Goal: Transaction & Acquisition: Purchase product/service

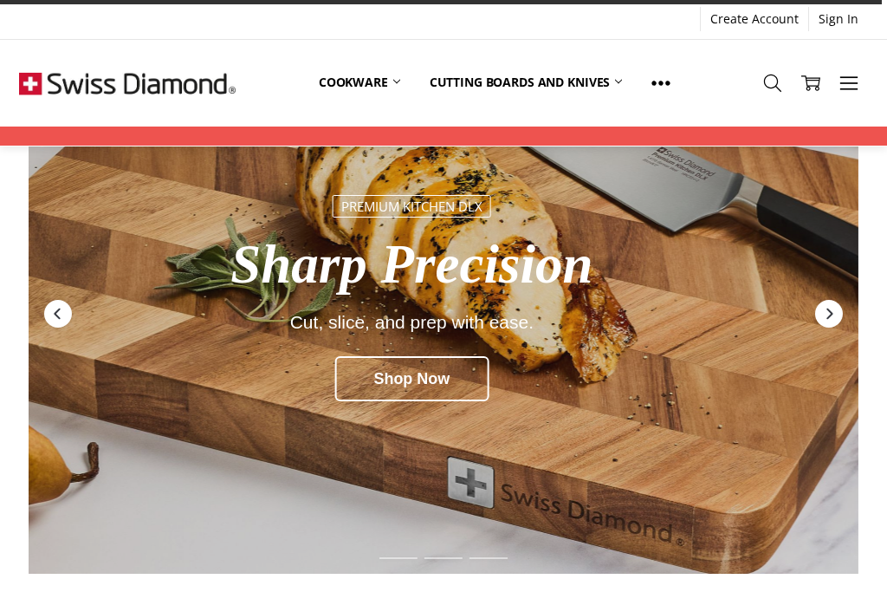
scroll to position [114, 0]
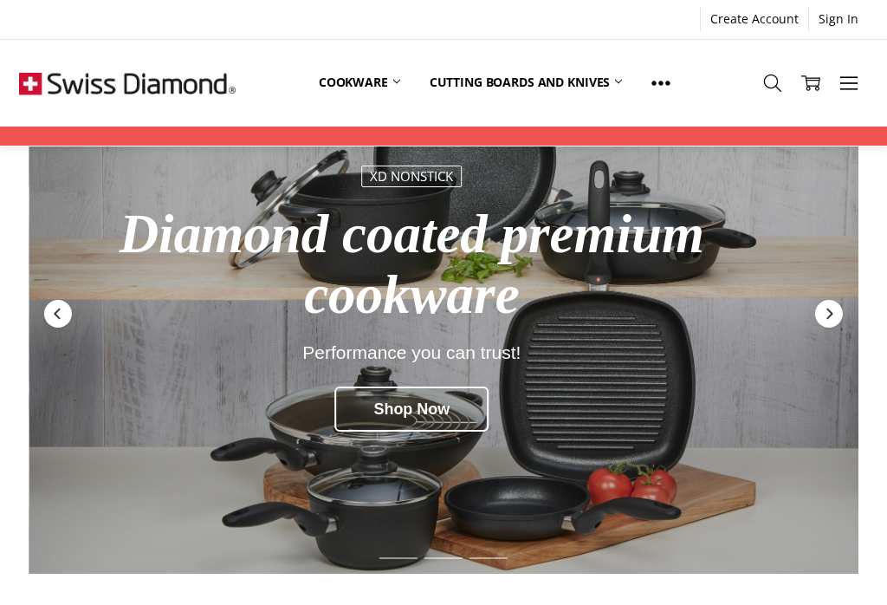
click at [547, 80] on link "Cutting boards and knives" at bounding box center [526, 82] width 223 height 38
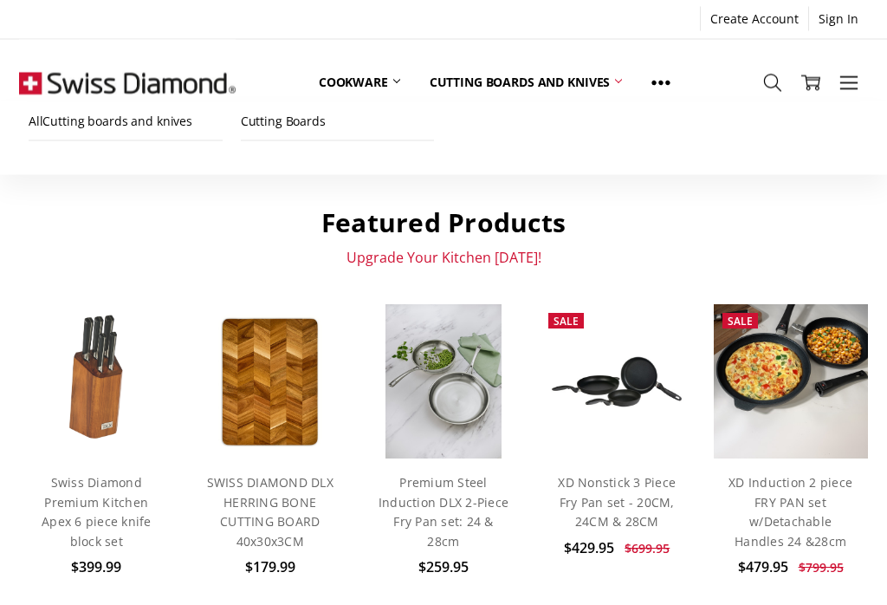
scroll to position [720, 0]
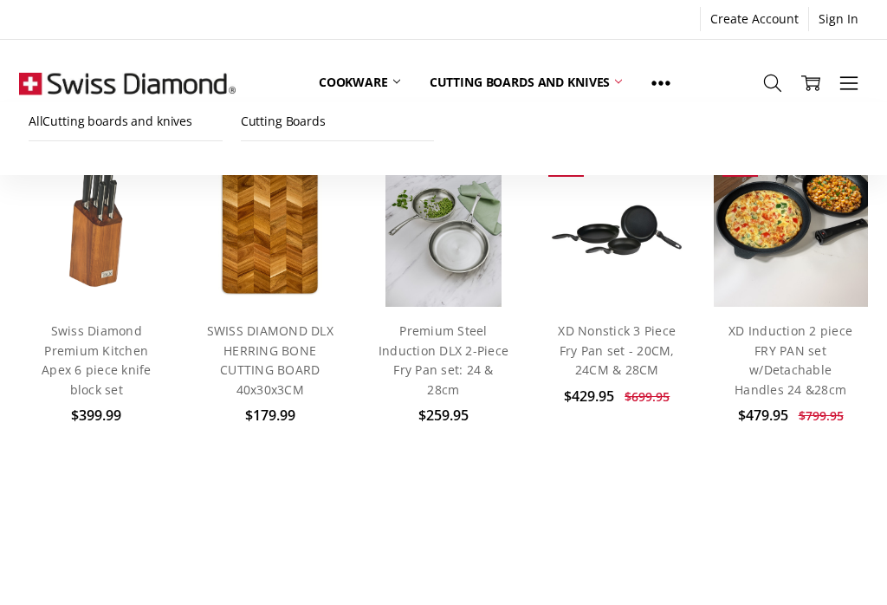
click at [81, 279] on link "Add to Cart" at bounding box center [96, 271] width 120 height 33
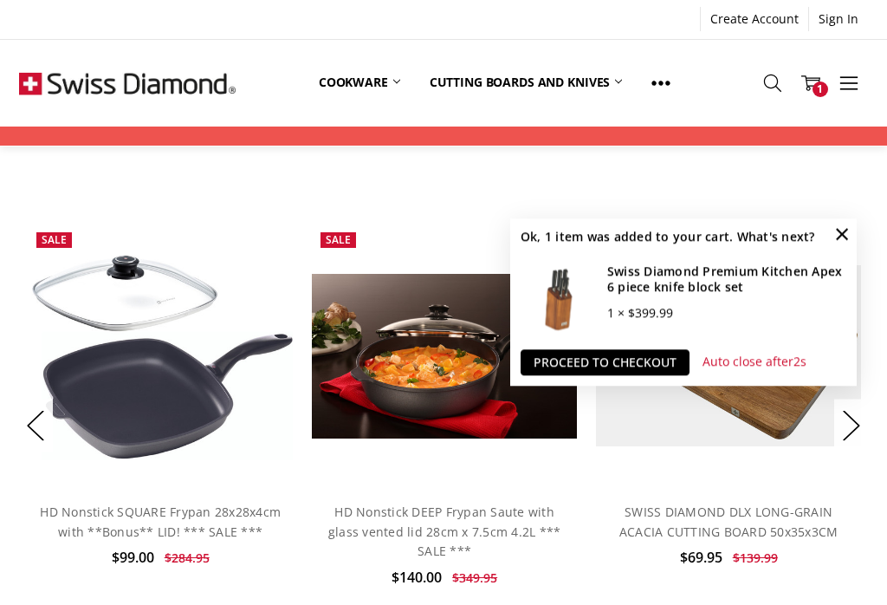
scroll to position [1314, 0]
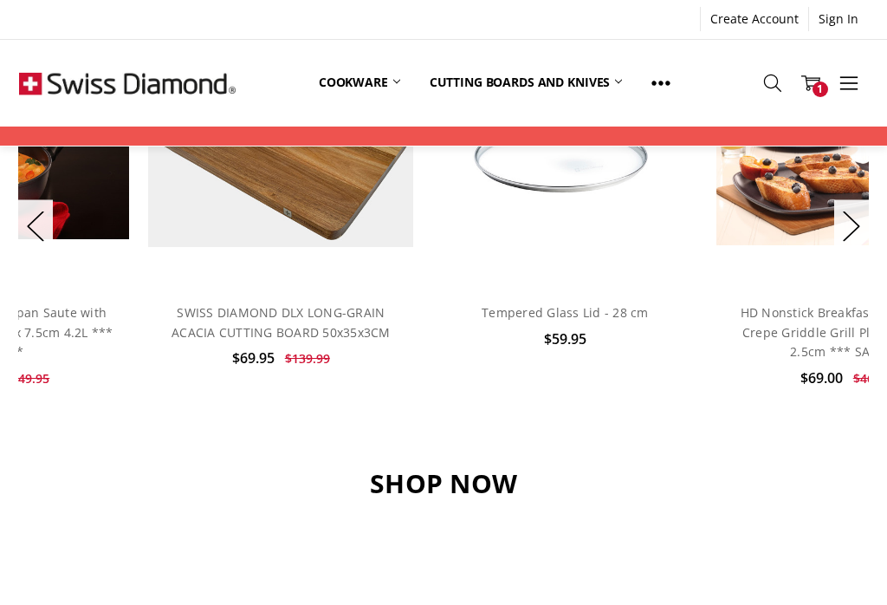
click at [808, 74] on icon at bounding box center [810, 83] width 19 height 19
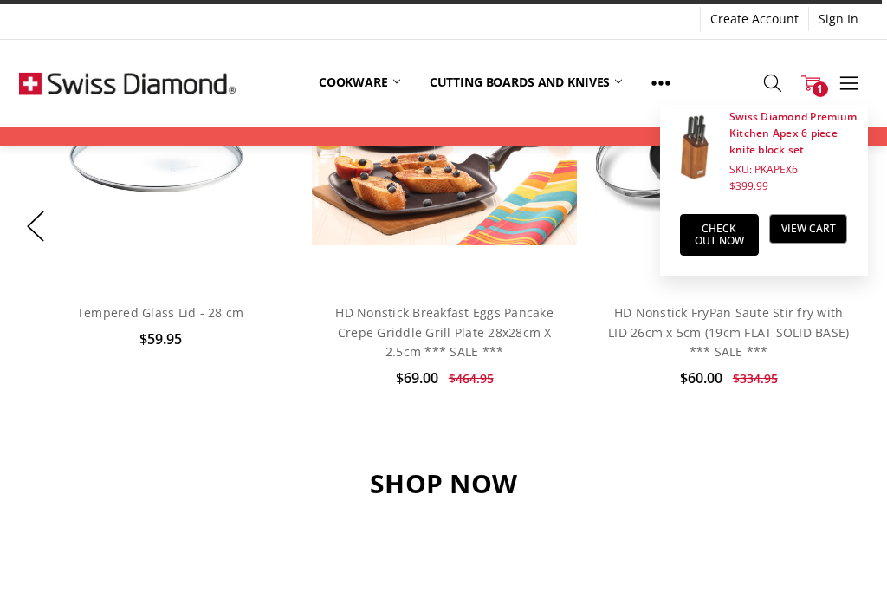
click at [811, 225] on link "View Cart" at bounding box center [808, 228] width 79 height 29
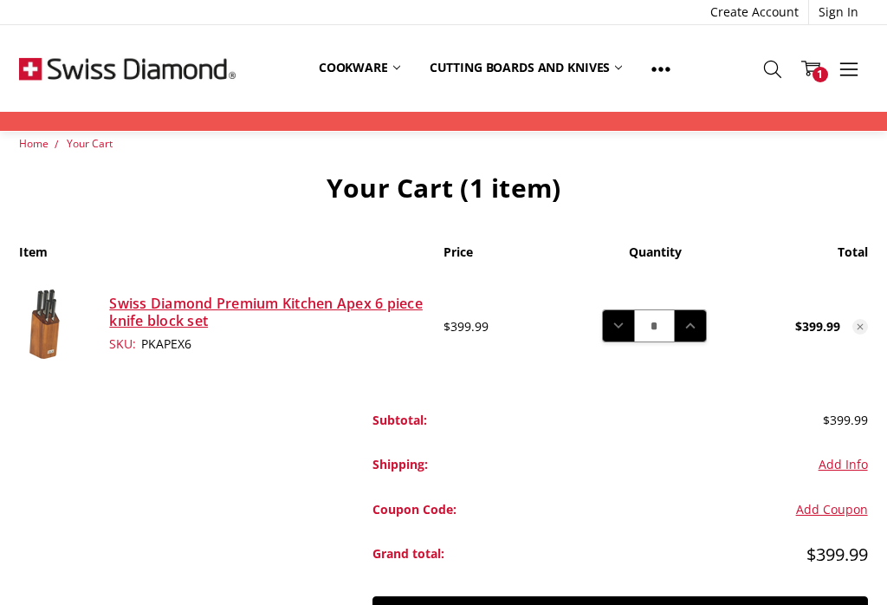
scroll to position [20, 0]
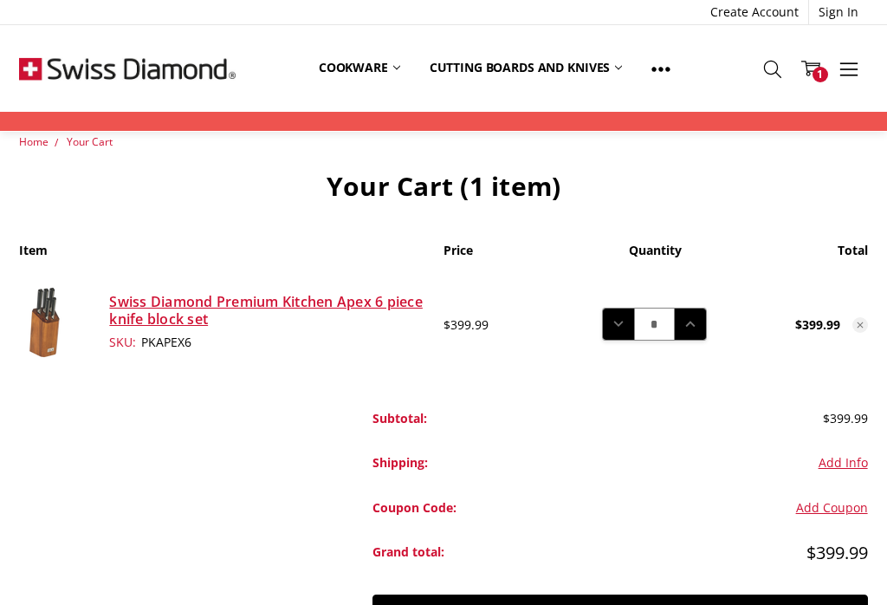
click at [613, 318] on icon at bounding box center [618, 324] width 19 height 19
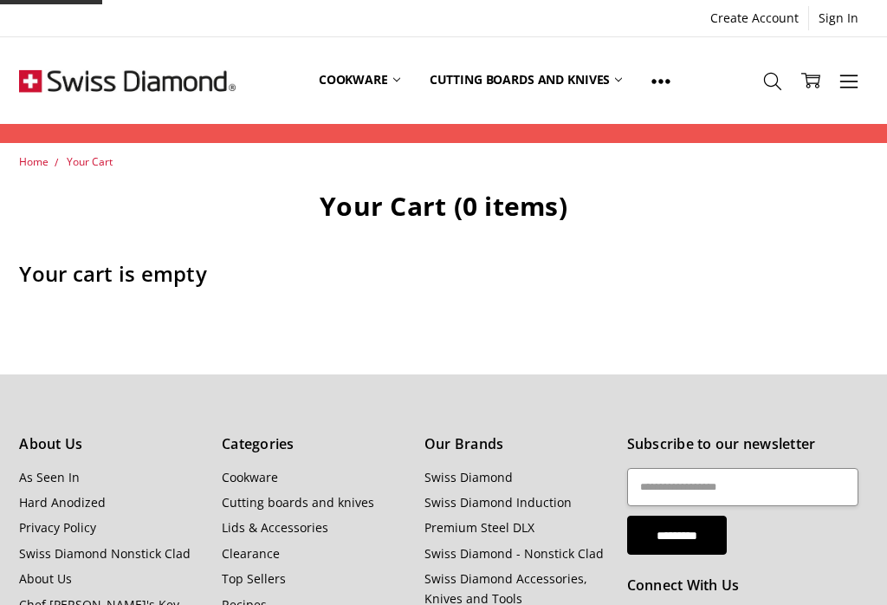
scroll to position [47, 0]
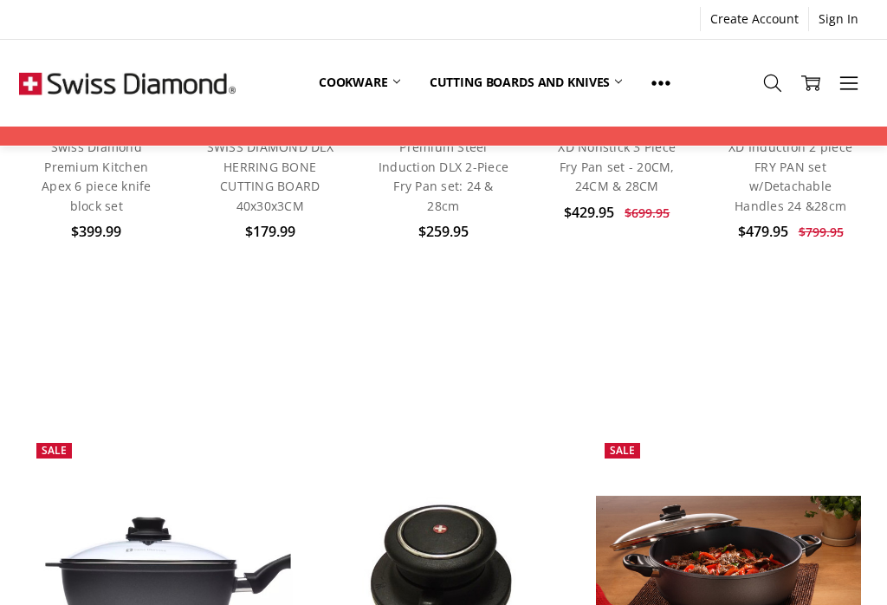
scroll to position [697, 0]
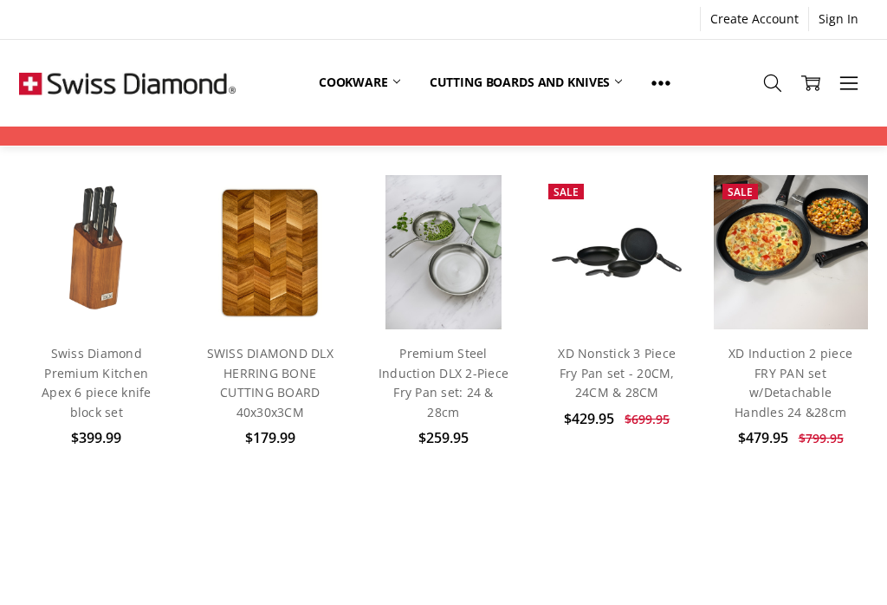
click at [94, 428] on span "$399.99" at bounding box center [96, 437] width 50 height 19
click at [94, 393] on link "Swiss Diamond Premium Kitchen Apex 6 piece knife block set" at bounding box center [97, 382] width 110 height 75
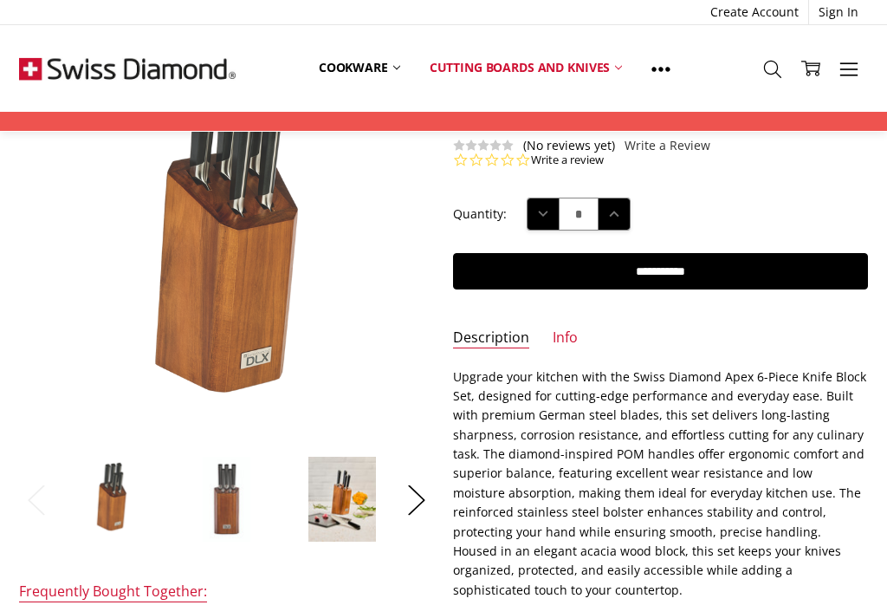
scroll to position [148, 0]
